Goal: Task Accomplishment & Management: Complete application form

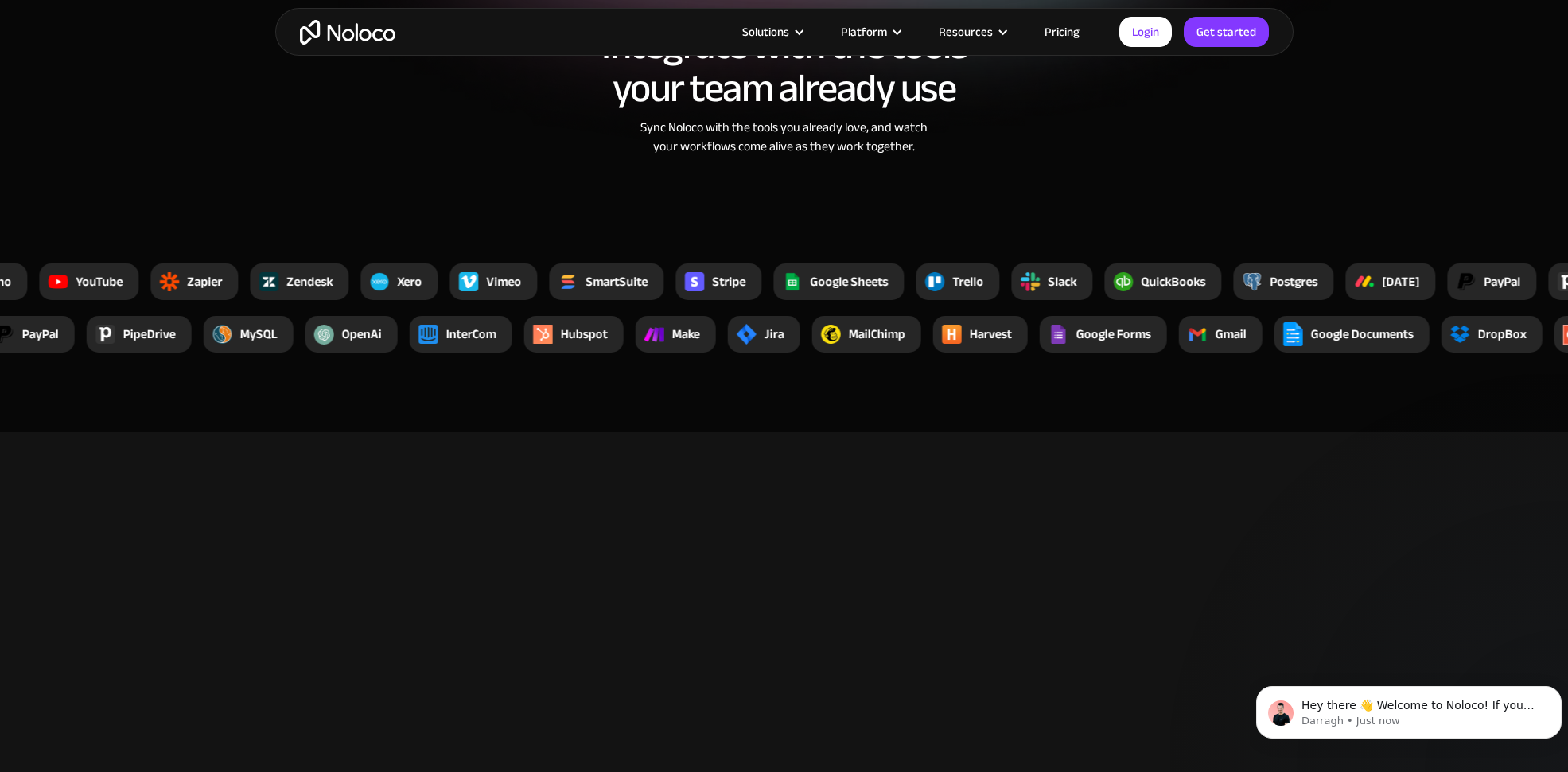
scroll to position [4222, 0]
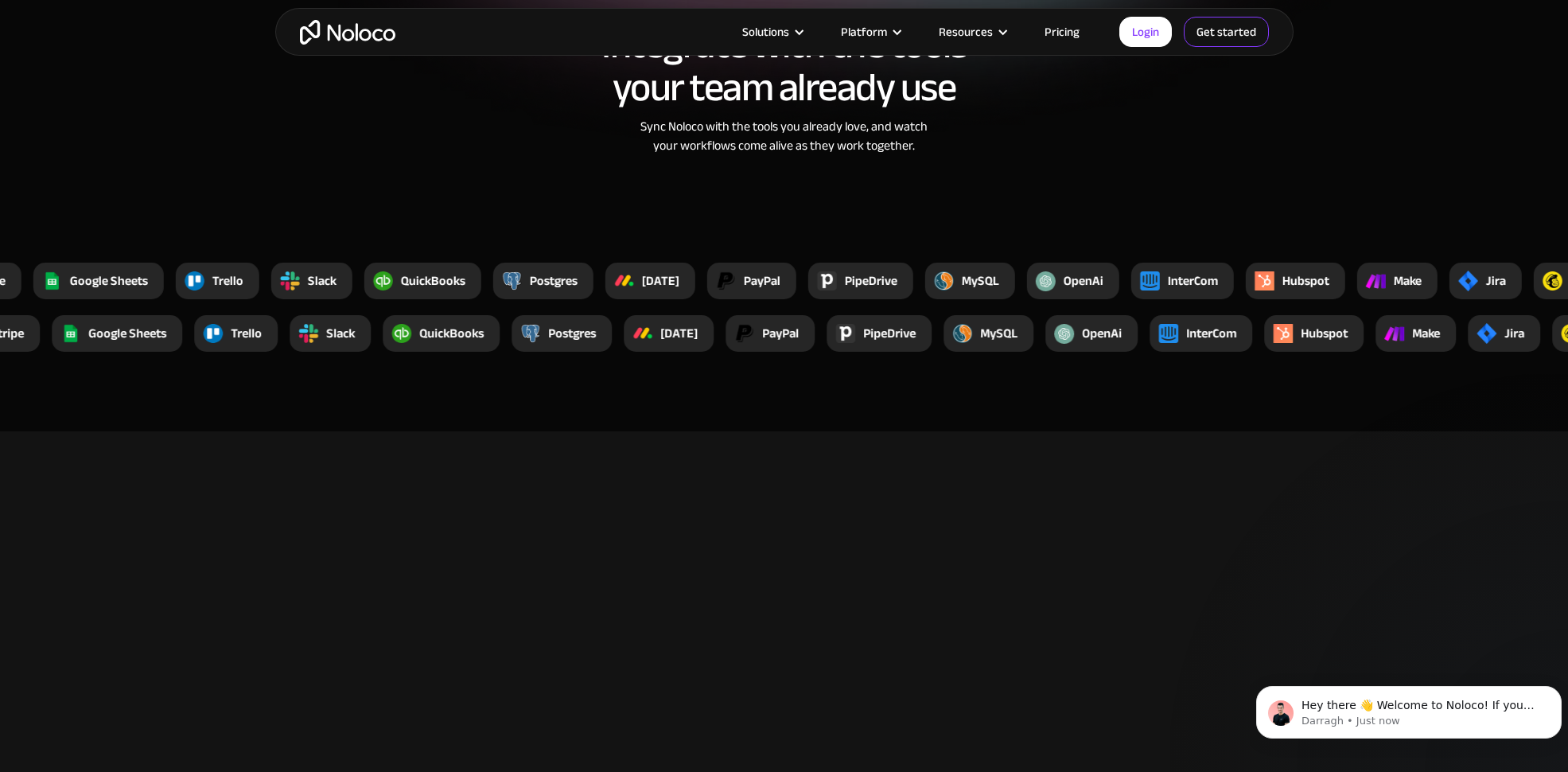
click at [1224, 36] on link "Get started" at bounding box center [1226, 32] width 85 height 30
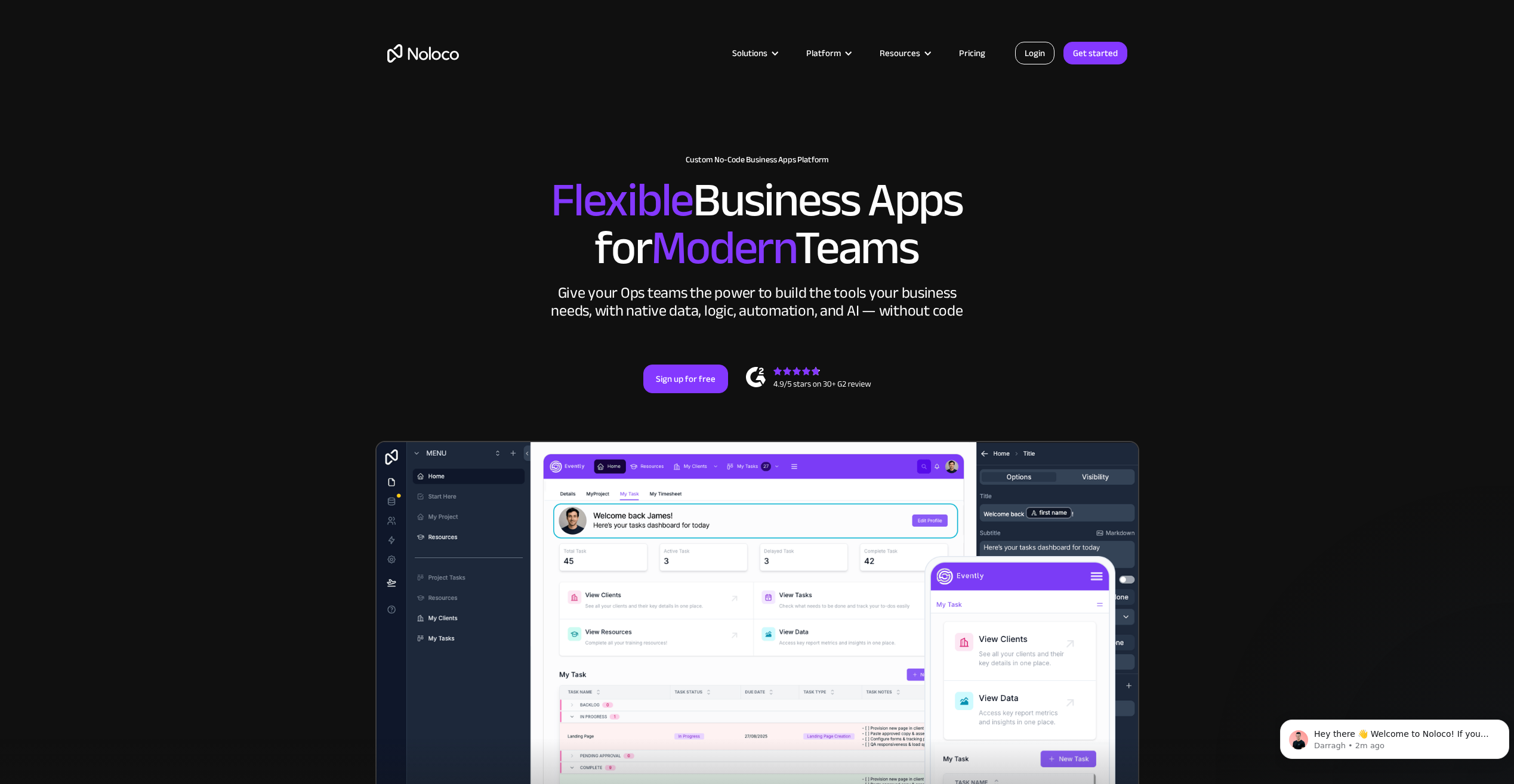
click at [1045, 61] on link "Login" at bounding box center [1034, 53] width 39 height 23
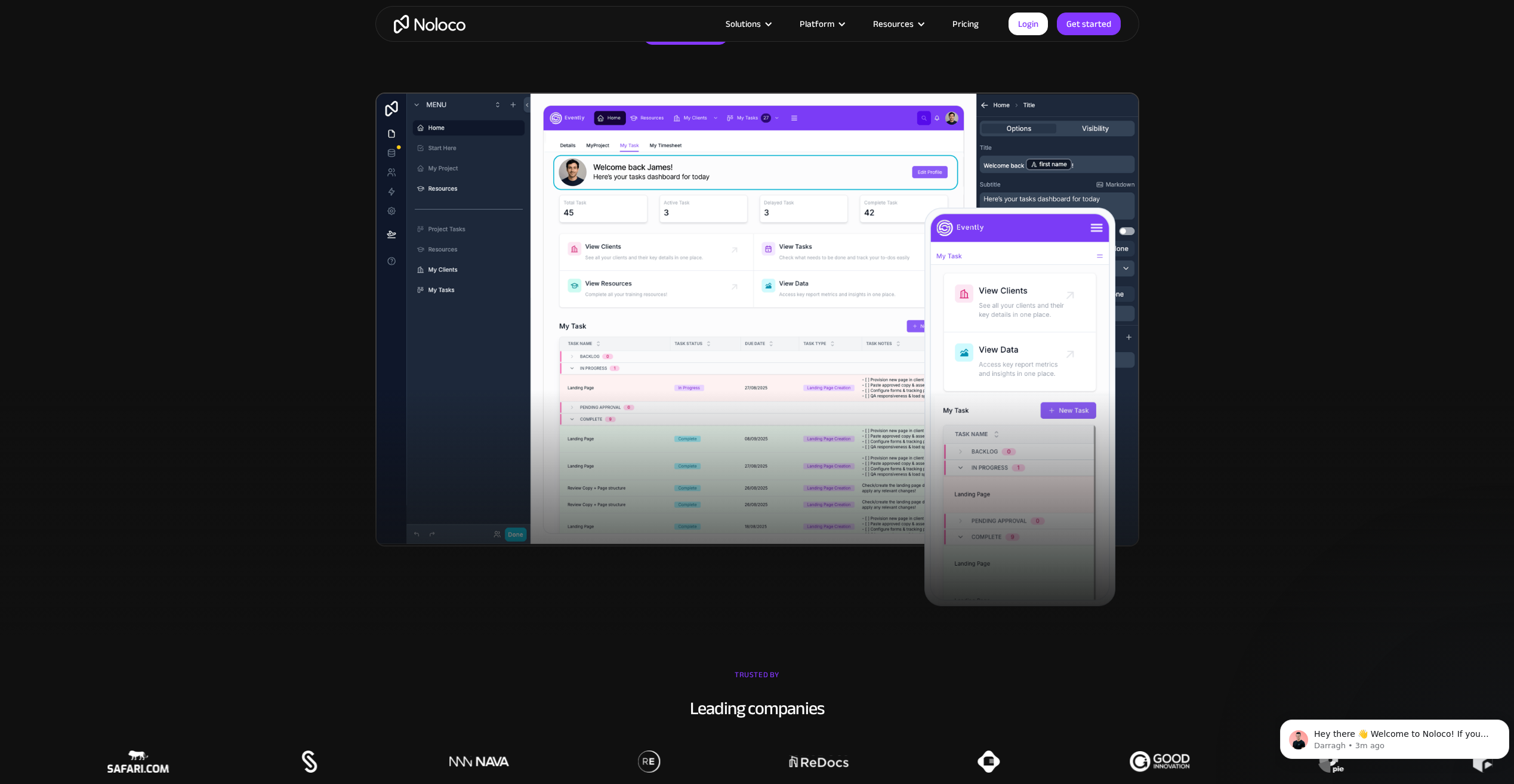
scroll to position [349, 0]
